Goal: Transaction & Acquisition: Purchase product/service

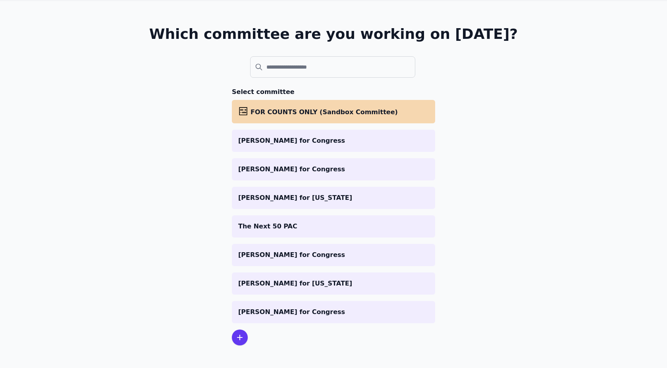
scroll to position [40, 0]
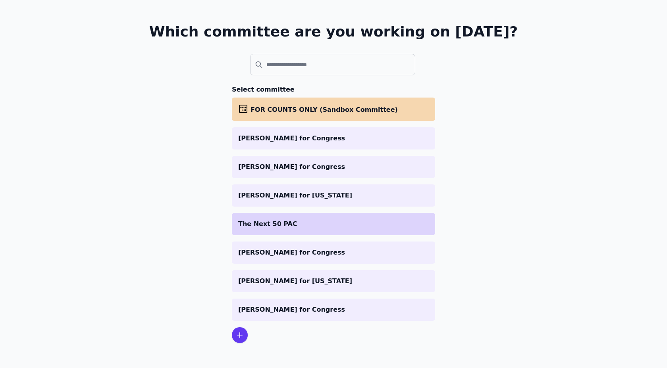
click at [297, 219] on p "The Next 50 PAC" at bounding box center [333, 224] width 190 height 10
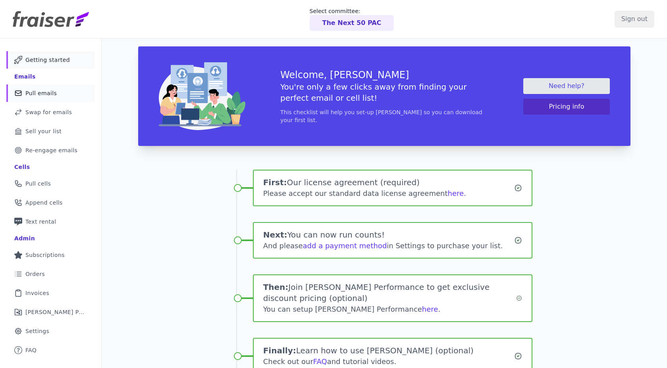
click at [43, 90] on span "Pull emails" at bounding box center [40, 93] width 31 height 8
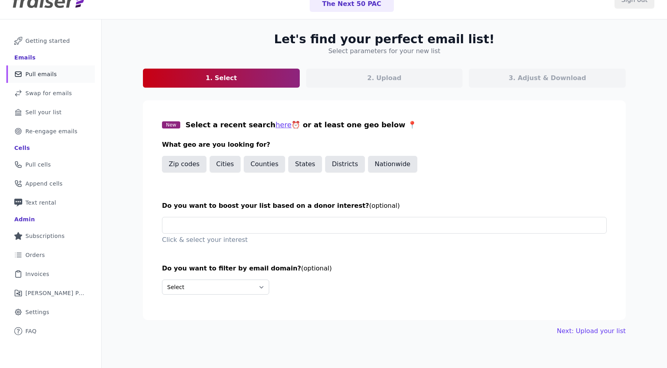
scroll to position [23, 0]
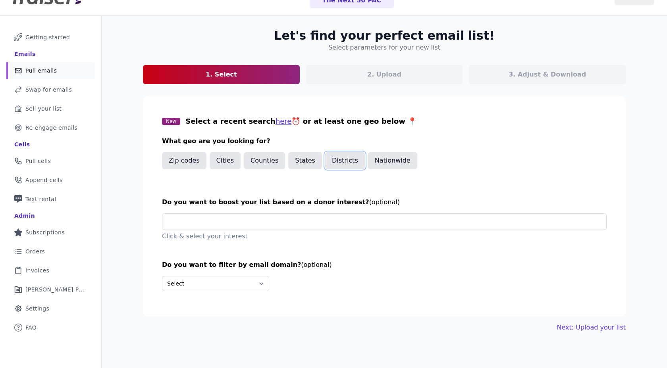
click at [336, 163] on button "Districts" at bounding box center [345, 160] width 40 height 17
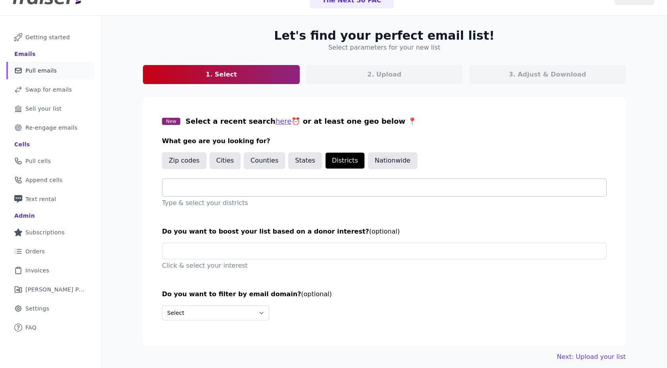
click at [295, 185] on input "text" at bounding box center [387, 188] width 437 height 10
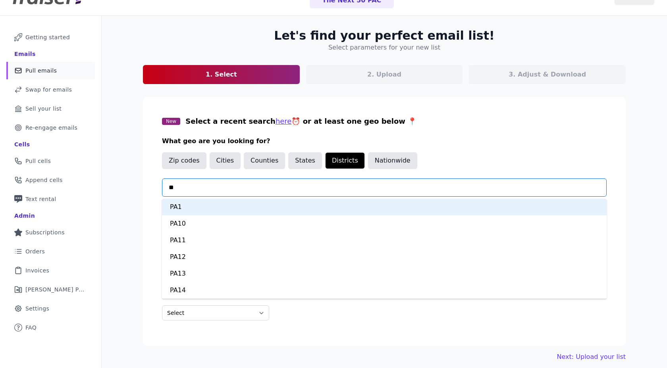
type input "***"
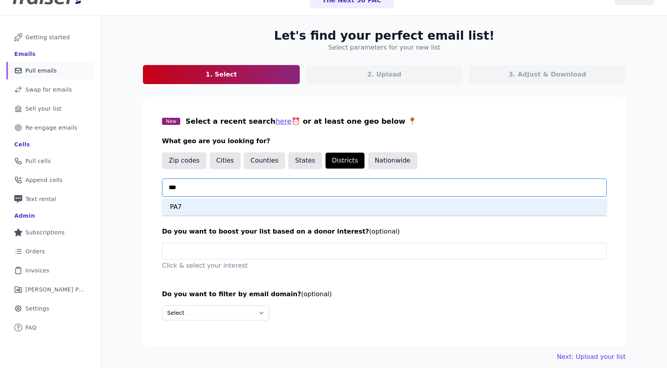
click at [239, 209] on div "PA7" at bounding box center [384, 207] width 444 height 17
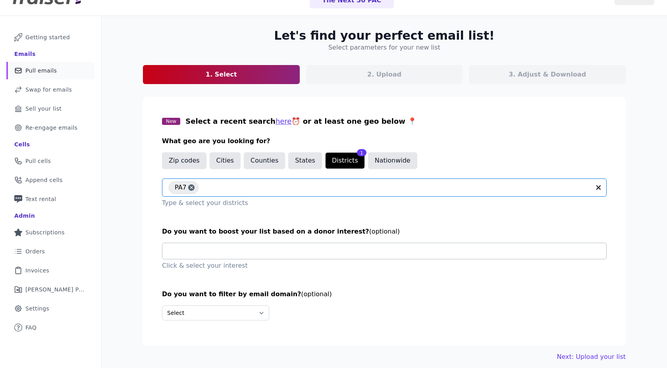
scroll to position [38, 0]
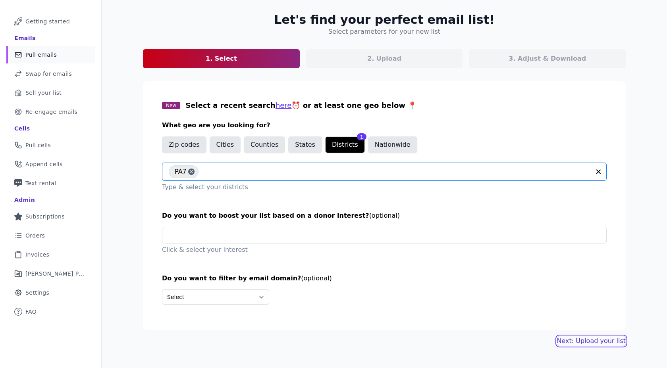
click at [585, 340] on link "Next: Upload your list" at bounding box center [591, 342] width 69 height 10
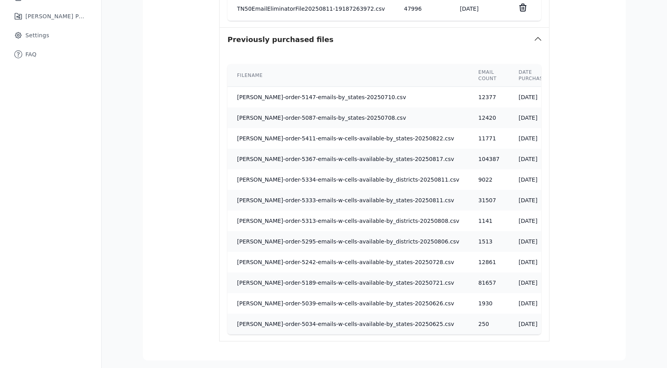
scroll to position [362, 0]
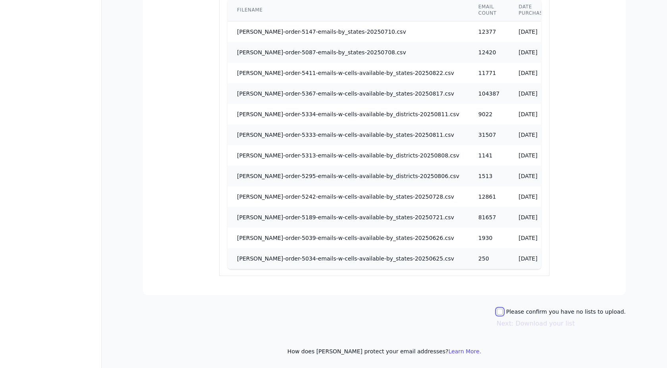
click at [503, 315] on input "Please confirm you have no lists to upload." at bounding box center [499, 312] width 6 height 6
checkbox input "true"
click at [519, 325] on button "Next: Download your list" at bounding box center [535, 324] width 78 height 10
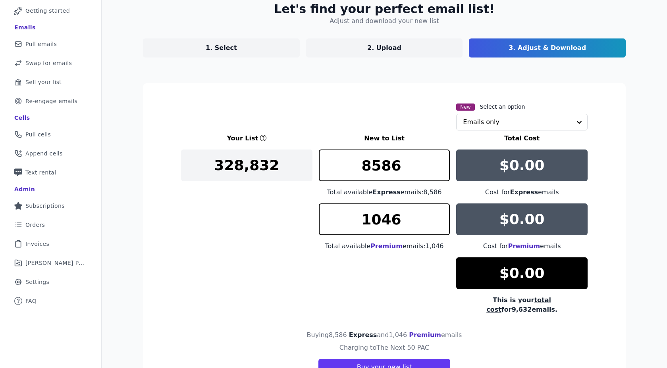
scroll to position [54, 0]
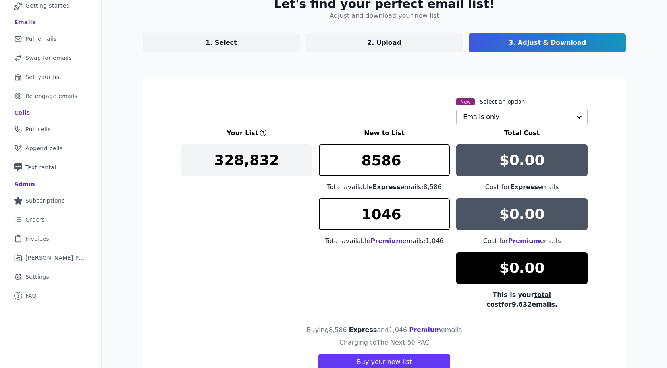
click at [512, 121] on input "text" at bounding box center [517, 117] width 108 height 16
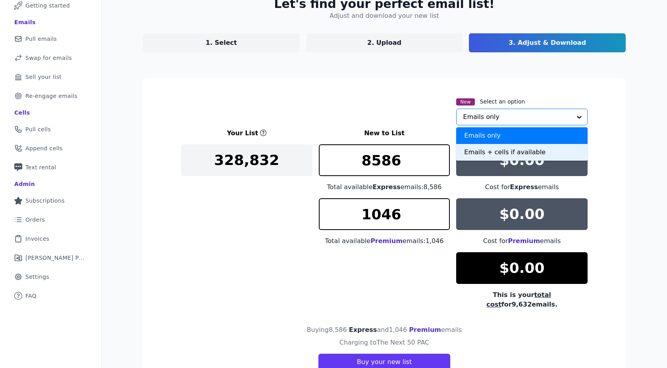
click at [488, 151] on div "Emails + cells if available" at bounding box center [521, 152] width 131 height 17
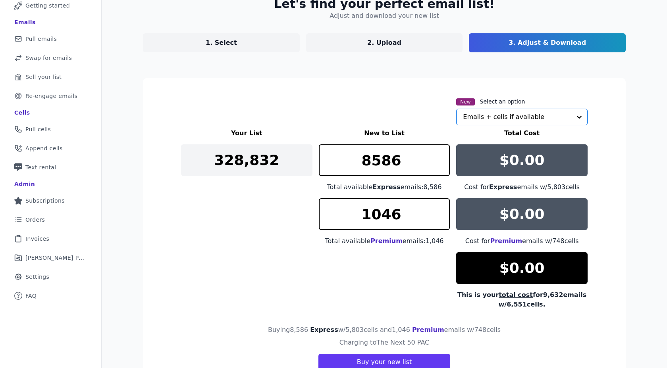
click at [358, 89] on section "New Select an option Option Emails + cells if available, selected. Select is fo…" at bounding box center [384, 234] width 483 height 312
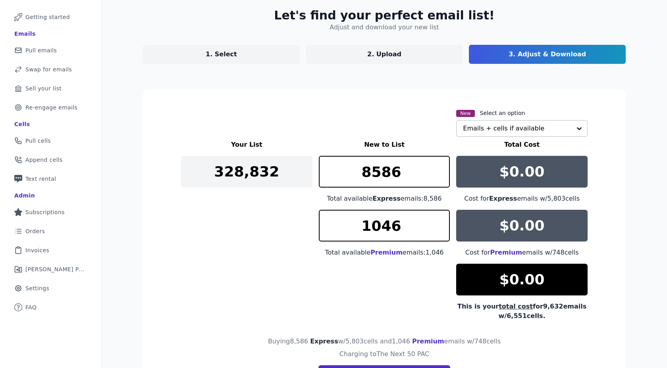
scroll to position [89, 0]
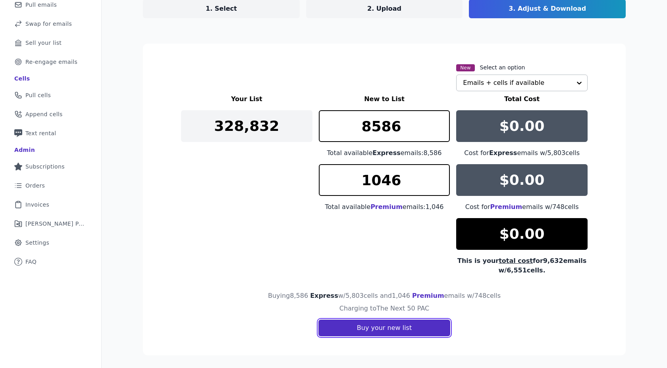
click at [345, 331] on button "Buy your new list" at bounding box center [384, 328] width 132 height 17
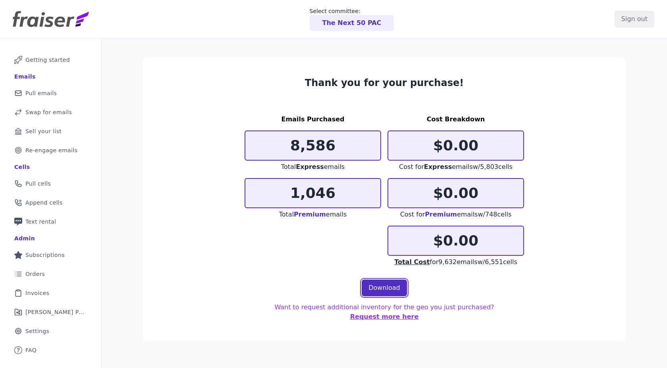
click at [364, 283] on link "Download" at bounding box center [384, 288] width 45 height 17
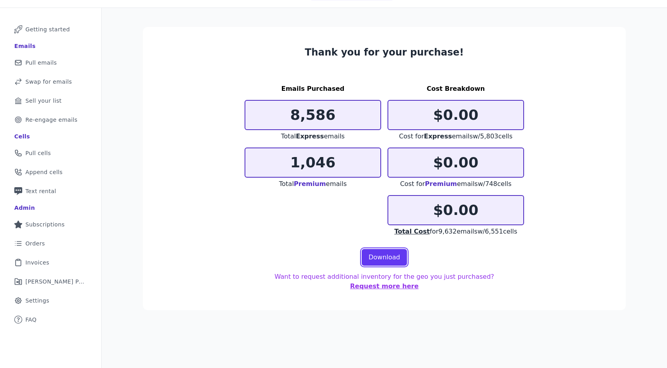
scroll to position [31, 0]
